Goal: Task Accomplishment & Management: Use online tool/utility

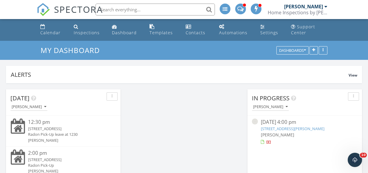
scroll to position [128, 114]
click at [277, 129] on link "139 Downing Dr, Attleboro, MA 02703" at bounding box center [293, 128] width 64 height 5
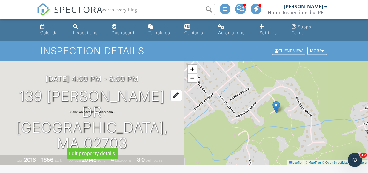
scroll to position [80, 0]
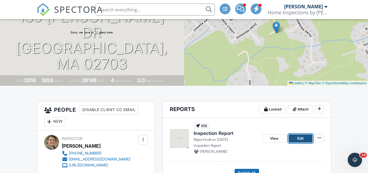
click at [297, 137] on span "Edit" at bounding box center [300, 139] width 6 height 6
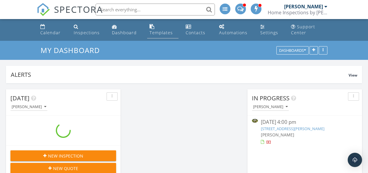
scroll to position [128, 114]
click at [154, 31] on div "Templates" at bounding box center [160, 33] width 23 height 6
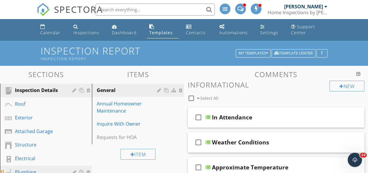
click at [38, 171] on div "Plumbing" at bounding box center [39, 172] width 49 height 7
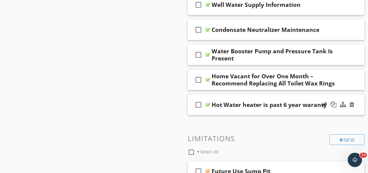
scroll to position [624, 0]
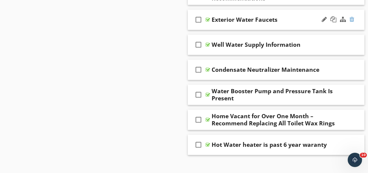
click at [352, 19] on div at bounding box center [351, 19] width 5 height 6
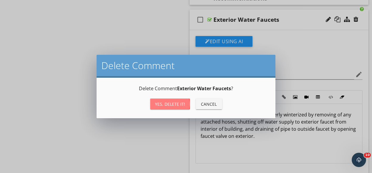
click at [167, 105] on div "Yes, Delete it!" at bounding box center [170, 104] width 30 height 6
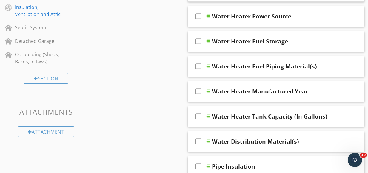
scroll to position [0, 0]
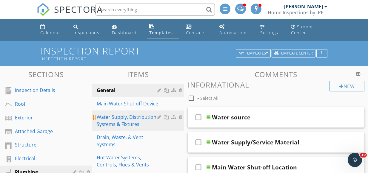
click at [109, 117] on div "Water Supply, Distribution Systems & Fixtures" at bounding box center [128, 121] width 62 height 14
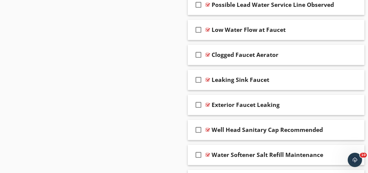
scroll to position [1746, 0]
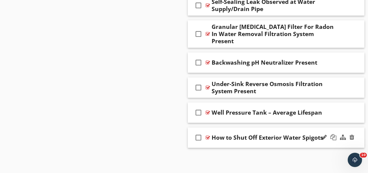
click at [199, 138] on icon "check_box_outline_blank" at bounding box center [198, 138] width 10 height 14
click at [252, 140] on div "How to Shut Off Exterior Water Spigots" at bounding box center [267, 137] width 112 height 7
click at [208, 139] on div at bounding box center [207, 137] width 4 height 5
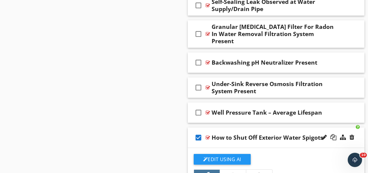
scroll to position [1865, 0]
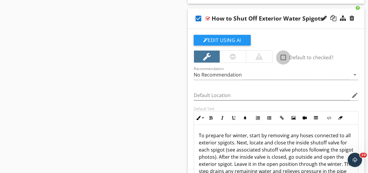
click at [284, 58] on div at bounding box center [283, 57] width 10 height 10
checkbox input "true"
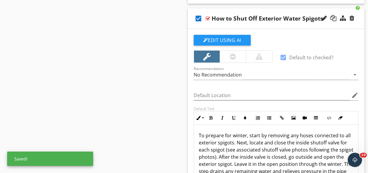
click at [199, 19] on icon "check_box" at bounding box center [198, 18] width 10 height 14
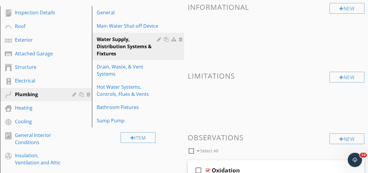
scroll to position [0, 0]
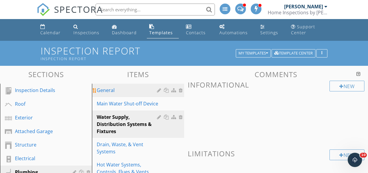
click at [111, 91] on div "General" at bounding box center [128, 90] width 62 height 7
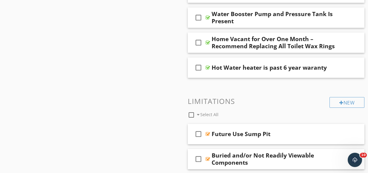
scroll to position [716, 0]
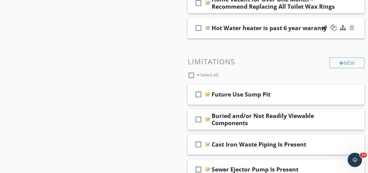
click at [353, 27] on div at bounding box center [351, 28] width 5 height 6
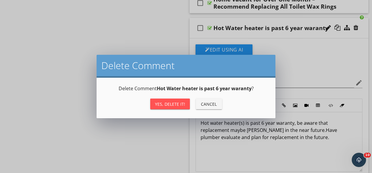
click at [175, 104] on div "Yes, Delete it!" at bounding box center [170, 104] width 30 height 6
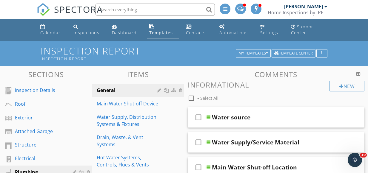
scroll to position [40, 0]
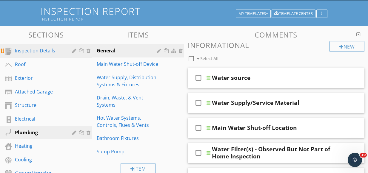
click at [45, 56] on link "Inspection Details" at bounding box center [47, 51] width 90 height 14
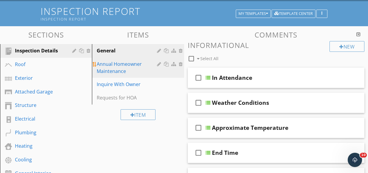
click at [122, 64] on div "Annual Homeowner Maintenance" at bounding box center [128, 68] width 62 height 14
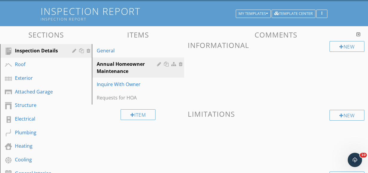
scroll to position [199, 0]
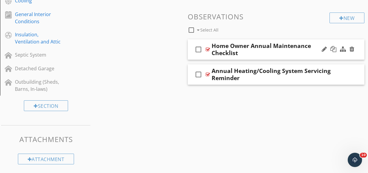
click at [275, 49] on div "Home Owner Annual Maintenance Checklist" at bounding box center [272, 49] width 123 height 14
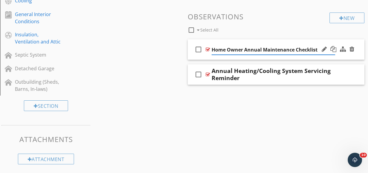
click at [205, 49] on div at bounding box center [207, 49] width 4 height 5
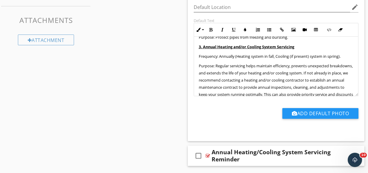
scroll to position [40, 0]
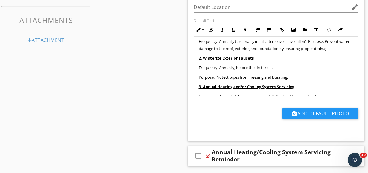
click at [235, 61] on u "2. Winterize Exterior Faucets" at bounding box center [226, 57] width 55 height 5
click at [239, 61] on u "2. Winterize Exterior Faucets" at bounding box center [226, 57] width 55 height 5
click at [240, 61] on u "2. Winterize Exterior Faucets" at bounding box center [226, 57] width 55 height 5
drag, startPoint x: 238, startPoint y: 66, endPoint x: 256, endPoint y: 69, distance: 18.9
click at [256, 69] on div "As part of maintaining your home, the following tasks should be completed annua…" at bounding box center [276, 96] width 164 height 198
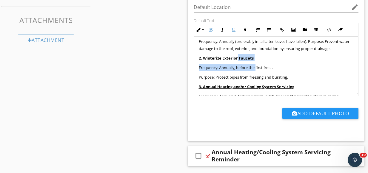
click at [246, 61] on u "2. Winterize Exterior Faucets" at bounding box center [226, 57] width 55 height 5
click at [239, 61] on u "2. Winterize Exterior Faucets" at bounding box center [226, 57] width 55 height 5
drag, startPoint x: 239, startPoint y: 64, endPoint x: 254, endPoint y: 65, distance: 15.3
click at [254, 61] on p "2. Winterize Exterior Faucets" at bounding box center [276, 57] width 155 height 7
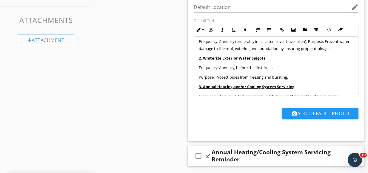
click at [221, 61] on u "2. Winterize Exterior Water Spigots" at bounding box center [232, 57] width 66 height 5
drag, startPoint x: 222, startPoint y: 65, endPoint x: 202, endPoint y: 64, distance: 20.3
click at [202, 61] on u "2. Winterize Exterior Water Spigots" at bounding box center [232, 57] width 66 height 5
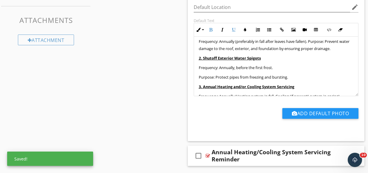
click at [264, 61] on p "2. Shutoff Exterior Water Spigots" at bounding box center [276, 57] width 155 height 7
